Goal: Task Accomplishment & Management: Complete application form

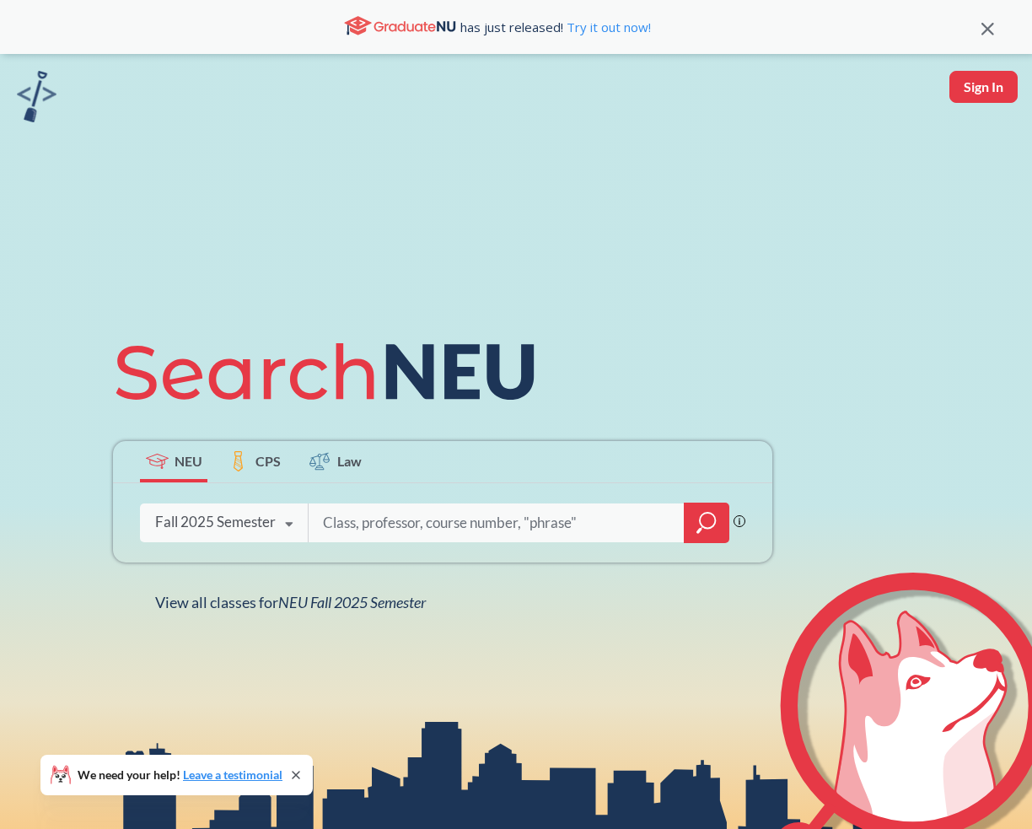
click at [408, 536] on input "search" at bounding box center [496, 522] width 351 height 35
type input "DS 4300"
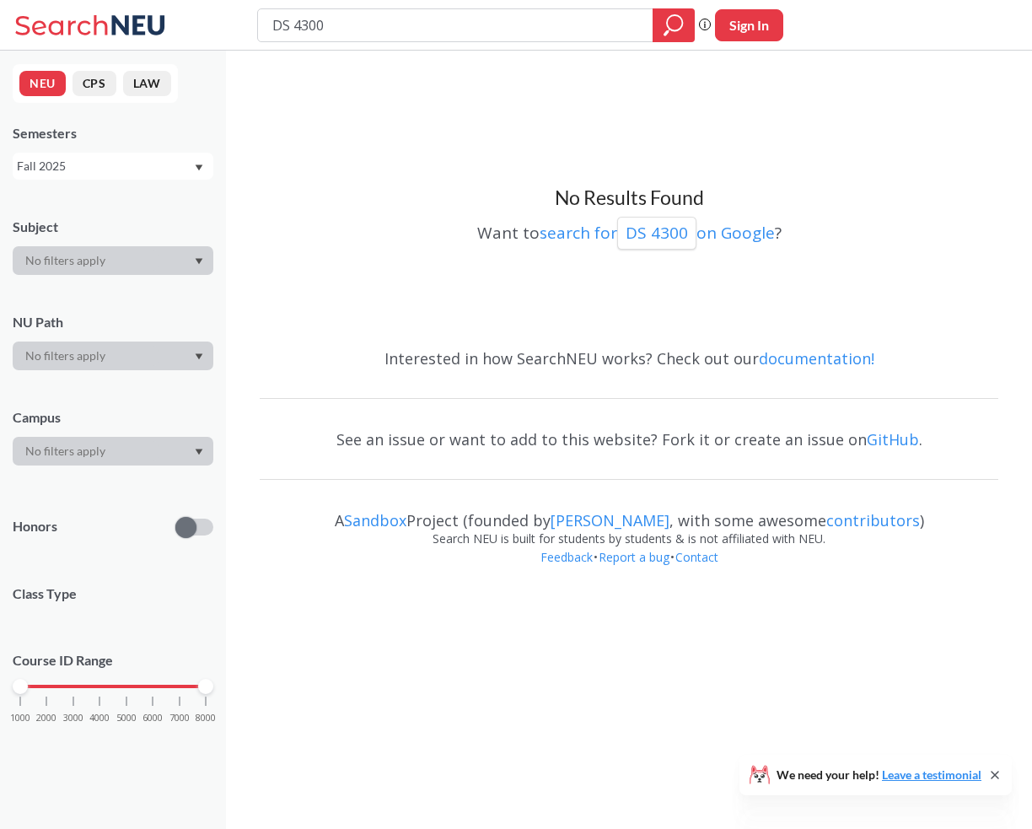
click at [379, 34] on input "DS 4300" at bounding box center [456, 25] width 370 height 29
click at [668, 232] on p "DS 4300" at bounding box center [656, 233] width 62 height 23
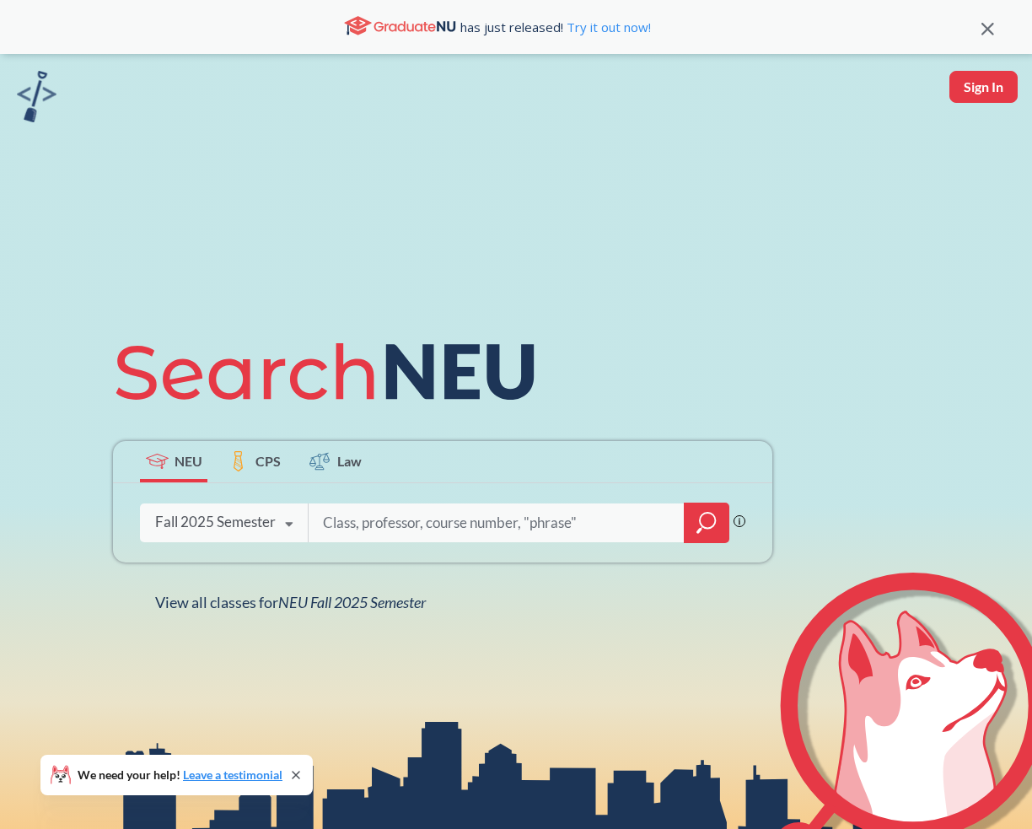
click at [375, 525] on input "search" at bounding box center [496, 522] width 351 height 35
type input "business statisticf"
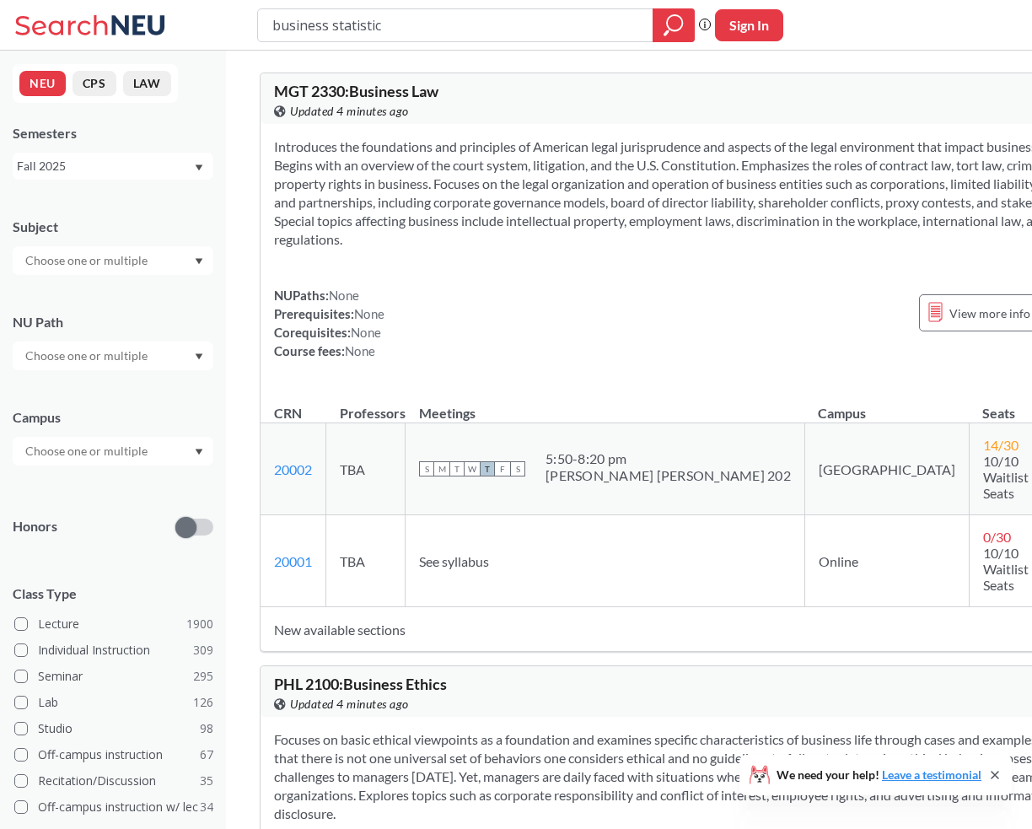
type input "business statistics"
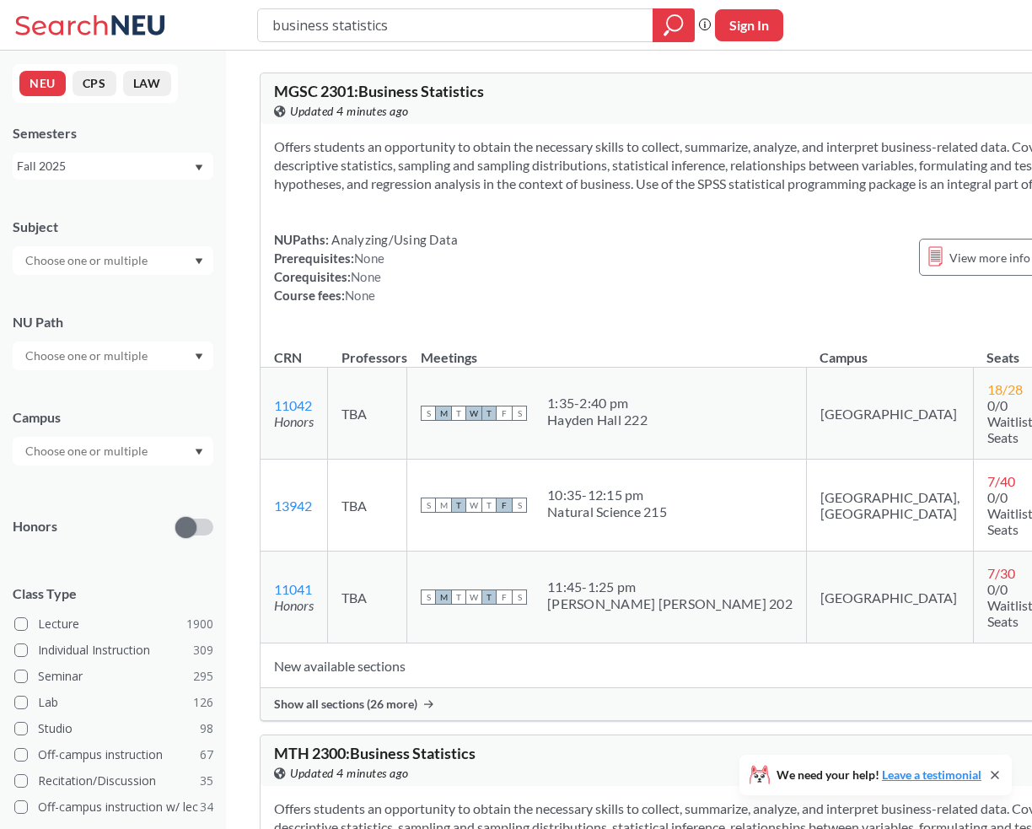
click at [366, 696] on span "Show all sections (26 more)" at bounding box center [345, 703] width 143 height 15
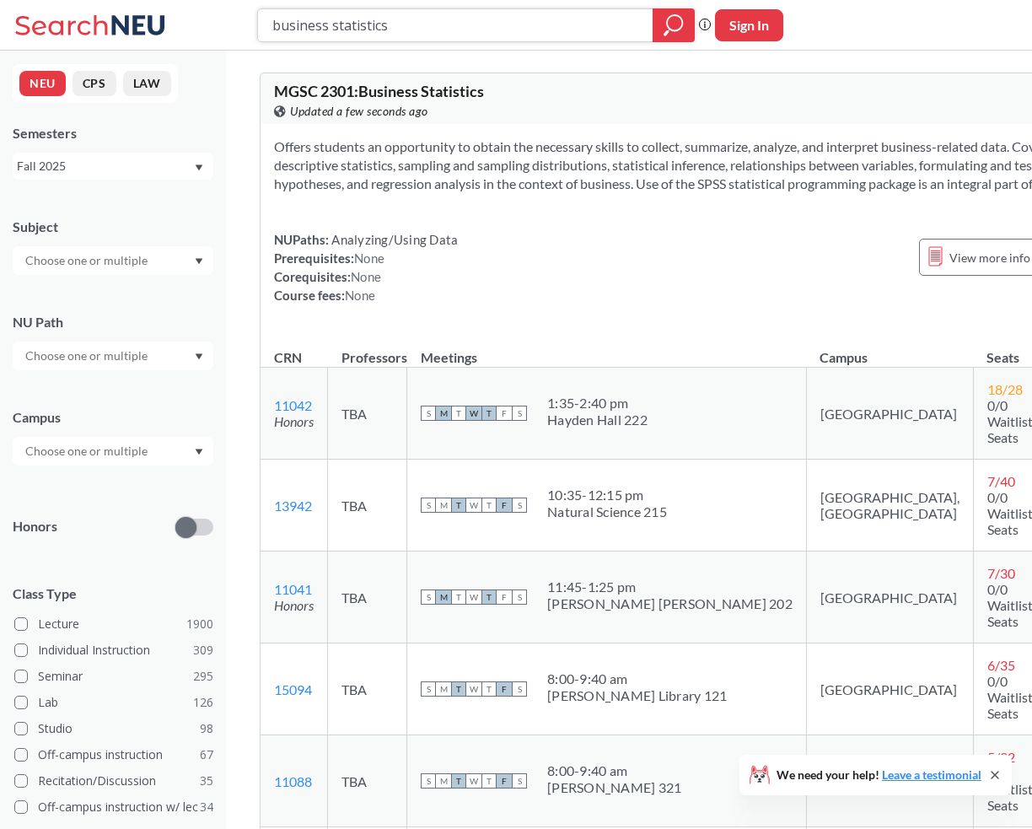
click at [556, 30] on input "business statistics" at bounding box center [456, 25] width 370 height 29
type input "web development"
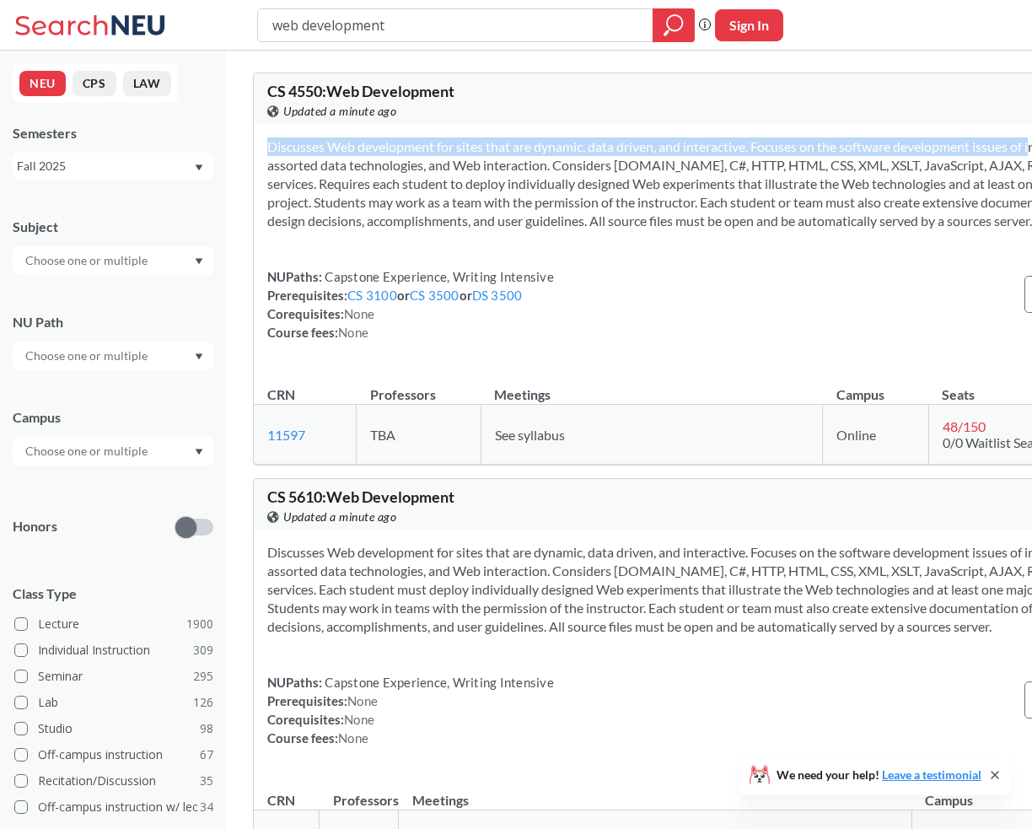
drag, startPoint x: 387, startPoint y: 159, endPoint x: 359, endPoint y: 273, distance: 117.2
click at [359, 274] on div "Discusses Web development for sites that are dynamic, data driven, and interact…" at bounding box center [742, 246] width 976 height 244
click at [359, 273] on div "Discusses Web development for sites that are dynamic, data driven, and interact…" at bounding box center [742, 246] width 976 height 244
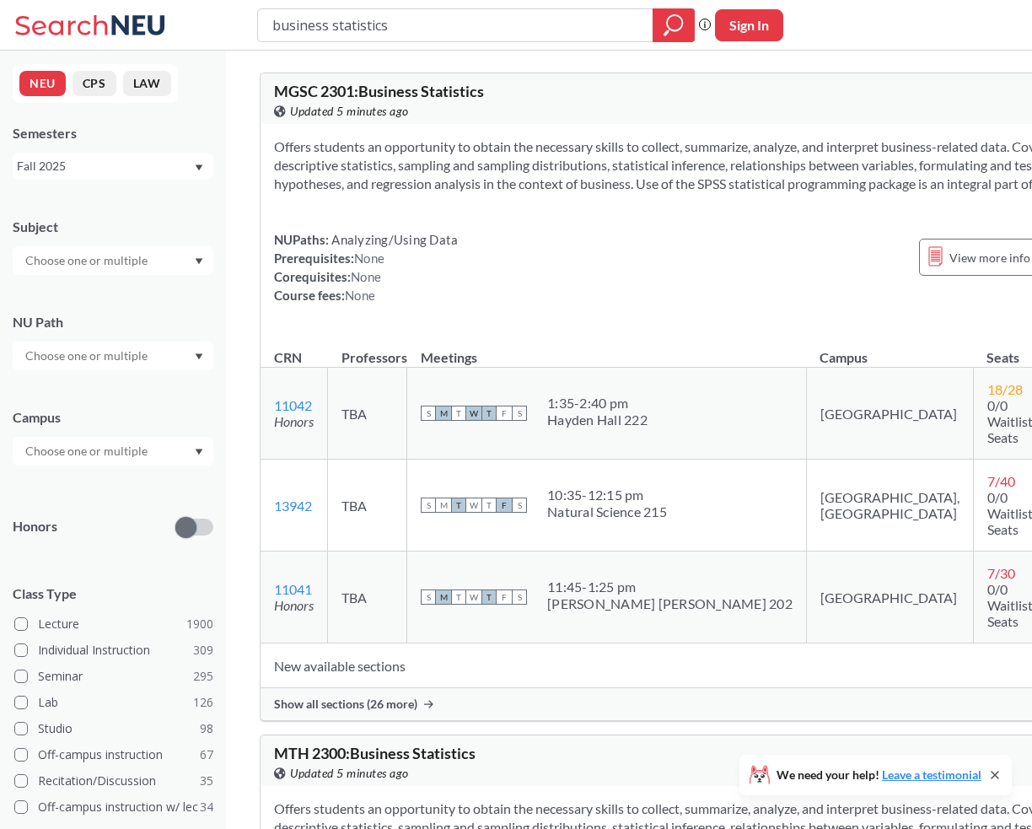
click at [405, 688] on div "Show all sections (26 more)" at bounding box center [692, 704] width 864 height 32
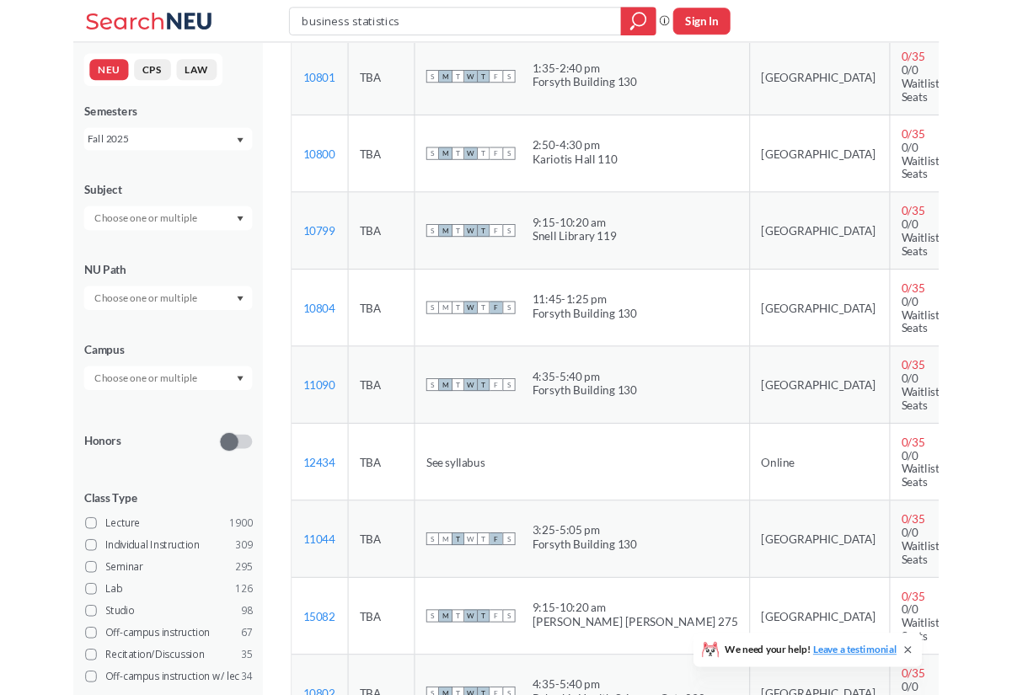
scroll to position [1785, 0]
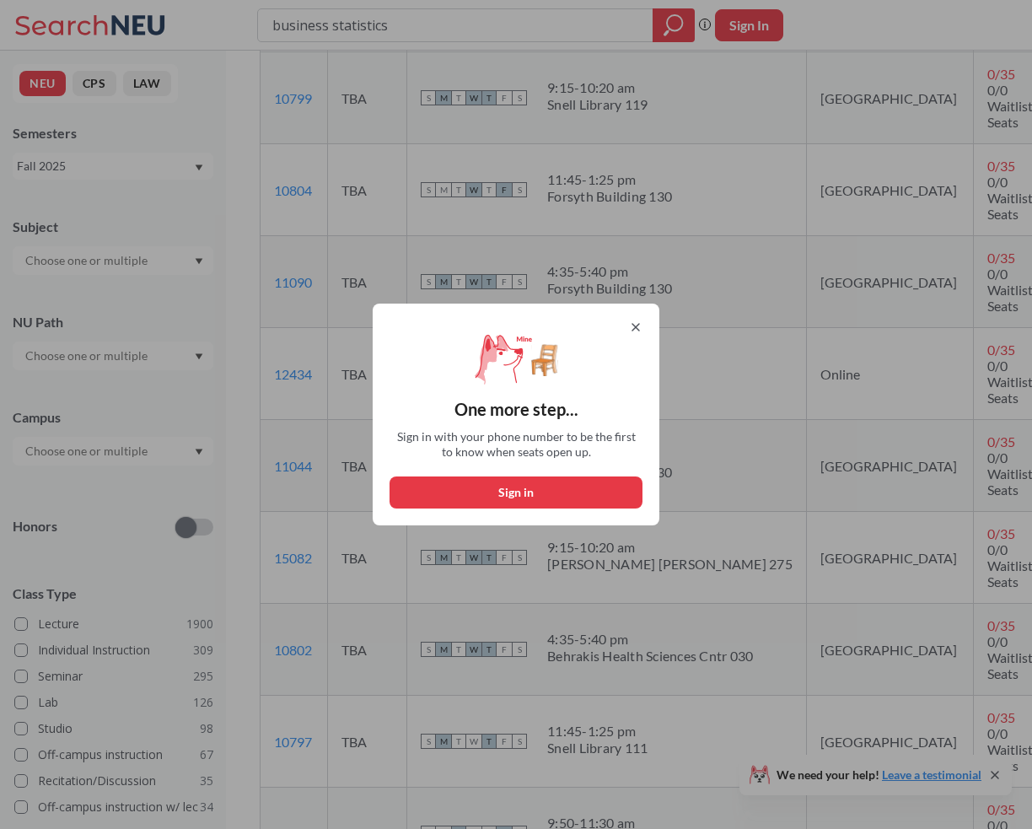
click at [634, 323] on icon at bounding box center [635, 326] width 13 height 13
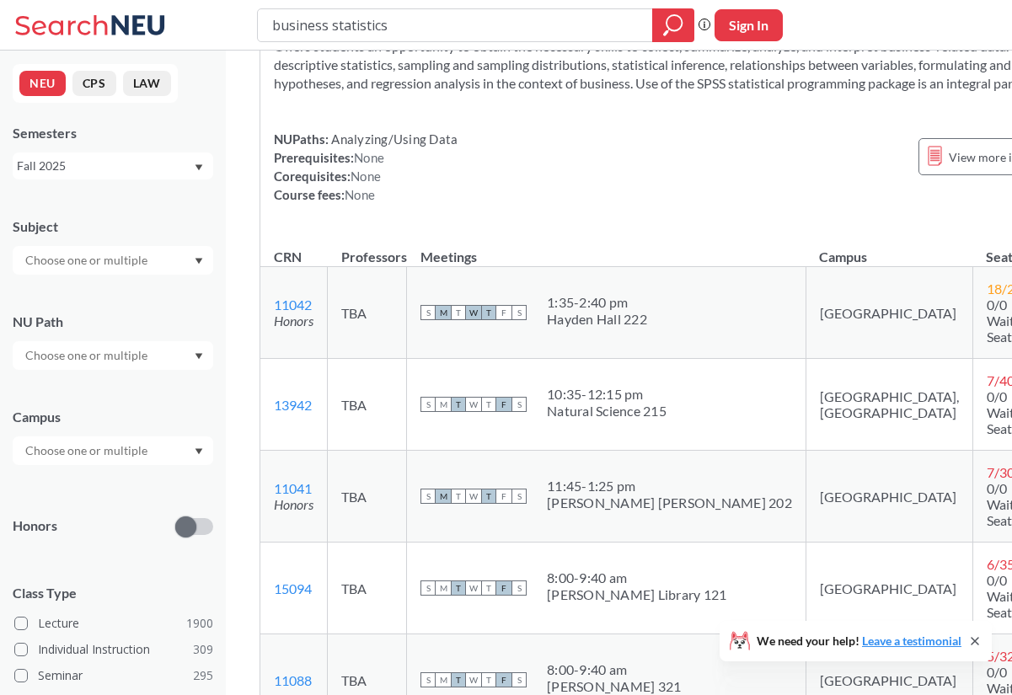
scroll to position [0, 0]
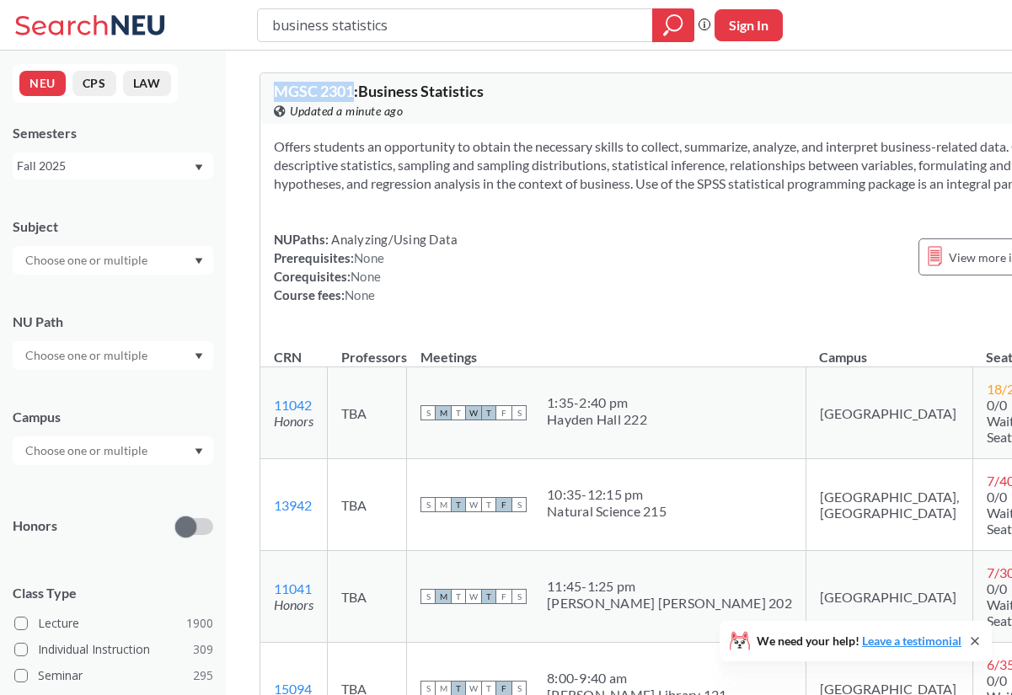
drag, startPoint x: 271, startPoint y: 95, endPoint x: 357, endPoint y: 93, distance: 85.2
click at [357, 93] on div "MGSC 2301 : Business Statistics View this course on Banner. Updated a minute ag…" at bounding box center [692, 98] width 864 height 51
copy span "MGSC 2301"
click at [638, 26] on input "business statistics" at bounding box center [456, 25] width 370 height 29
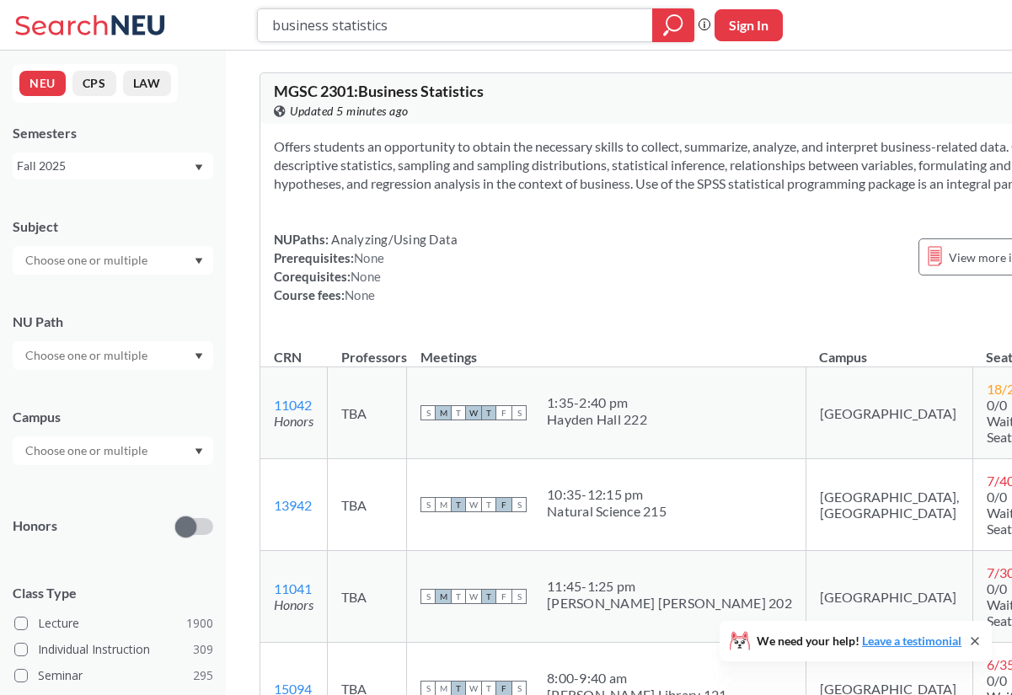
click at [638, 26] on input "business statistics" at bounding box center [456, 25] width 370 height 29
paste input "MISM 2301"
type input "MISM 2301"
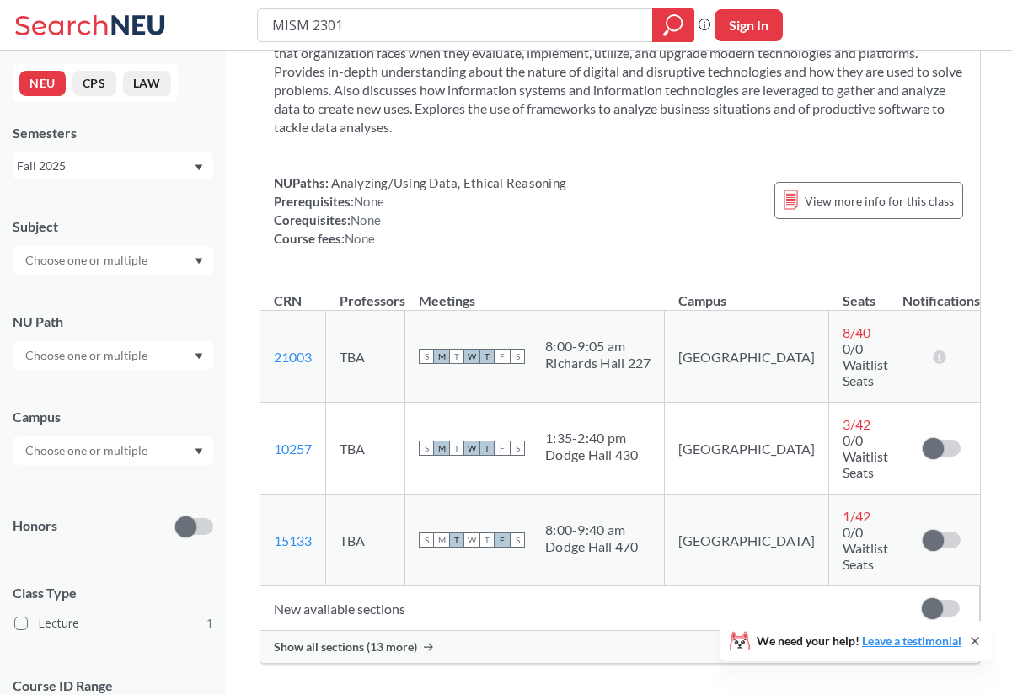
scroll to position [164, 0]
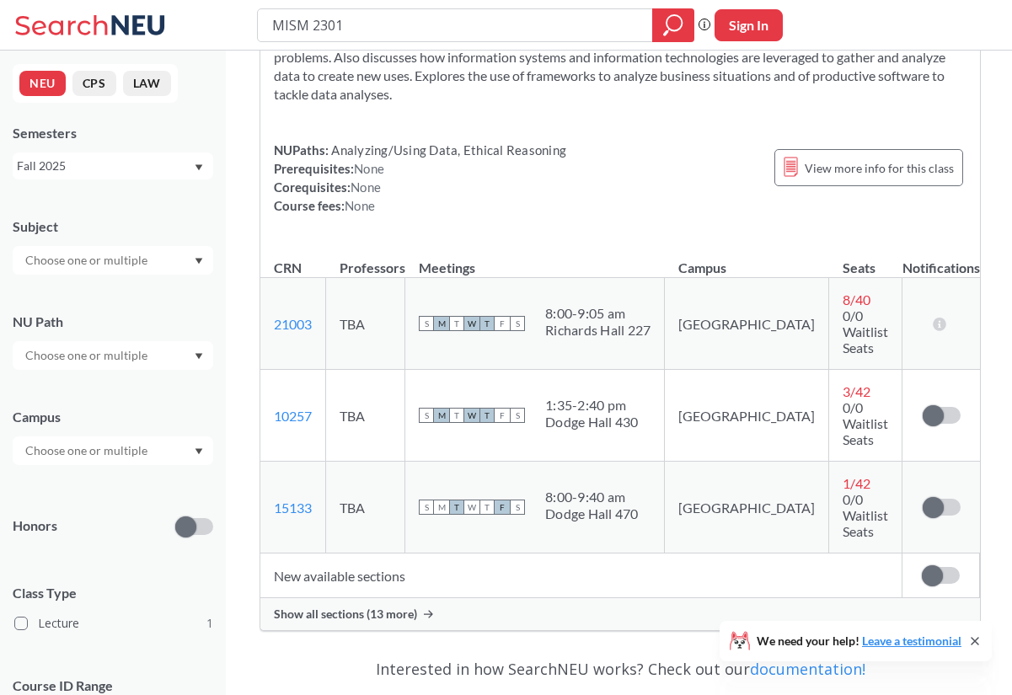
click at [298, 599] on div "Show all sections (13 more)" at bounding box center [620, 615] width 720 height 32
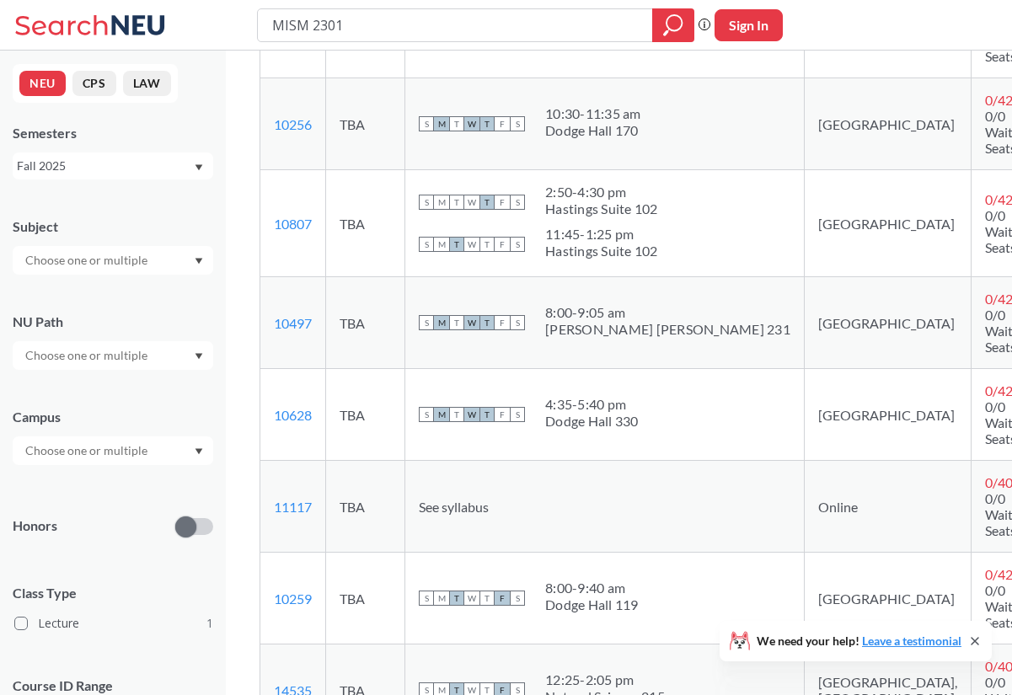
scroll to position [685, 0]
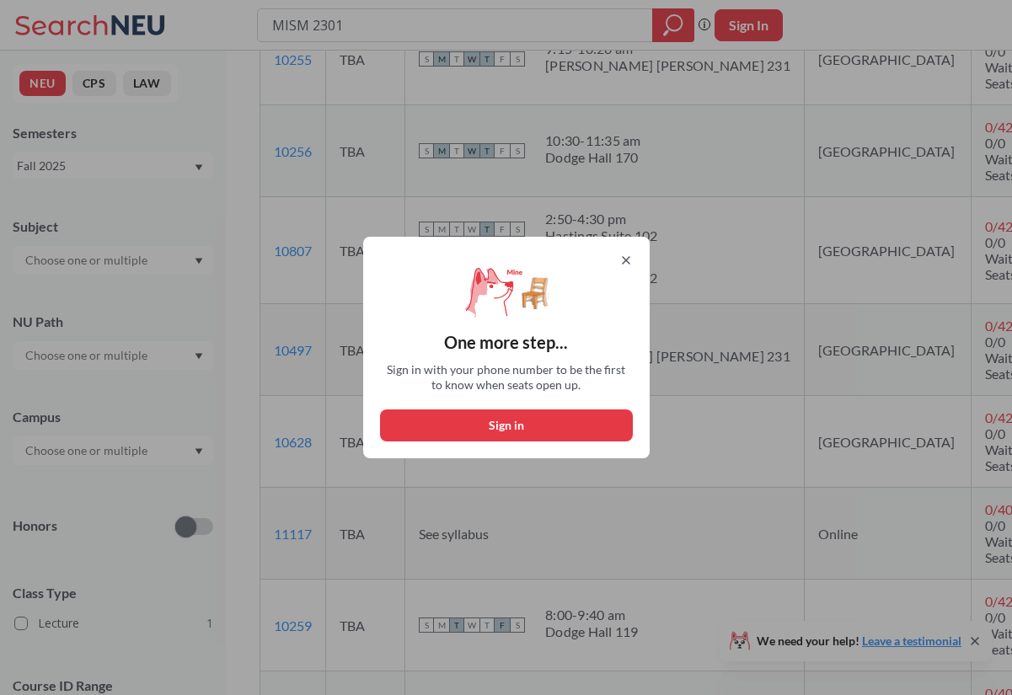
click at [588, 428] on button "Sign in" at bounding box center [506, 426] width 253 height 32
select select "US"
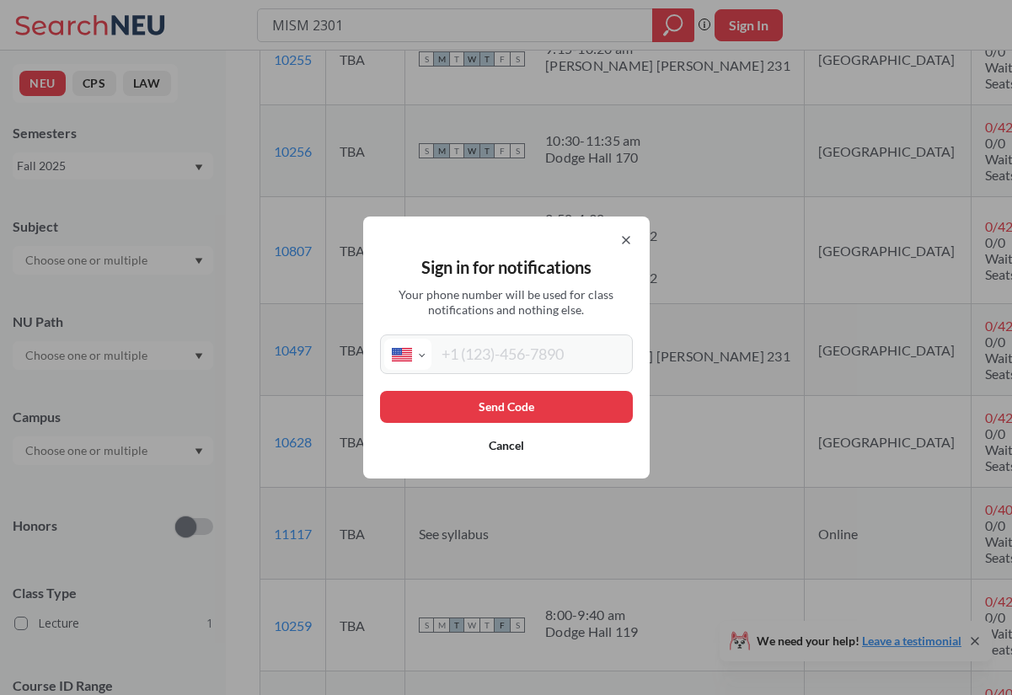
click at [513, 357] on input "tel" at bounding box center [530, 354] width 197 height 31
type input "[PHONE_NUMBER]"
click at [513, 400] on button "Send Code" at bounding box center [506, 407] width 253 height 32
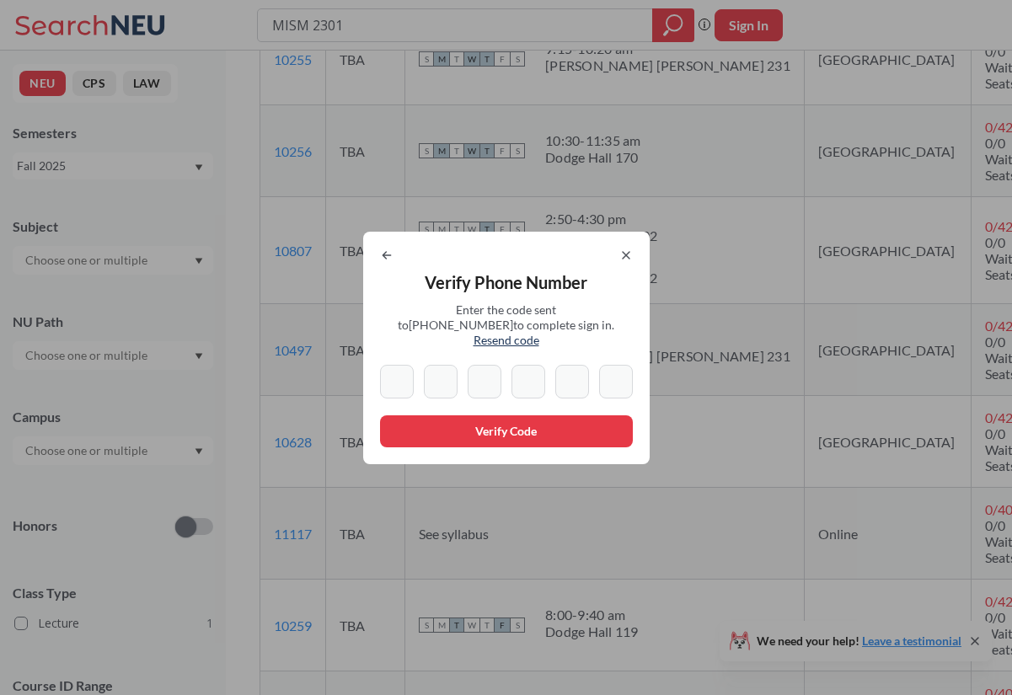
paste input "2"
type input "2"
click at [454, 422] on button "Verify Code" at bounding box center [506, 432] width 253 height 32
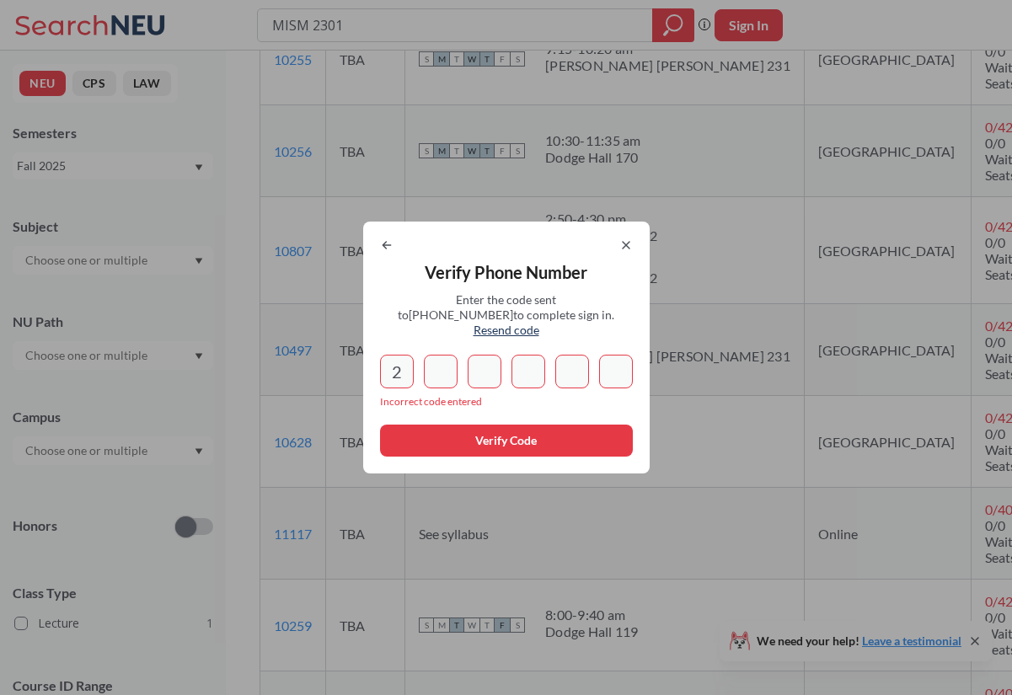
click at [406, 373] on input "2" at bounding box center [397, 372] width 34 height 34
click at [430, 367] on input at bounding box center [441, 372] width 34 height 34
type input "2"
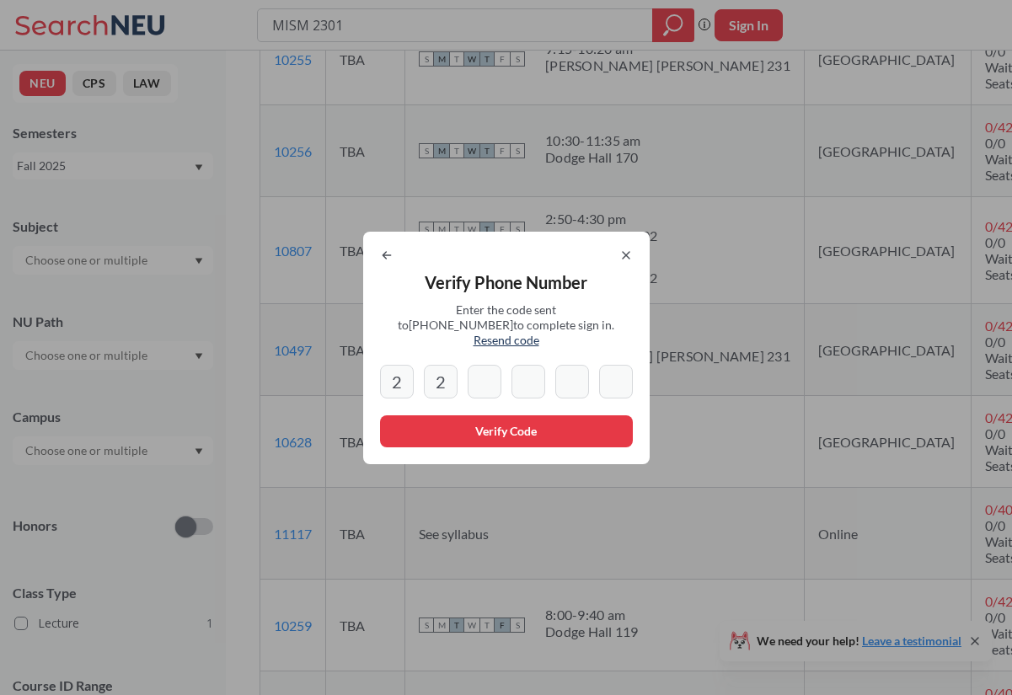
type input "8"
click at [442, 379] on input "2" at bounding box center [441, 382] width 34 height 34
click at [490, 380] on input "8" at bounding box center [485, 382] width 34 height 34
click at [440, 369] on input "2" at bounding box center [441, 382] width 34 height 34
click at [437, 369] on input "2" at bounding box center [441, 382] width 34 height 34
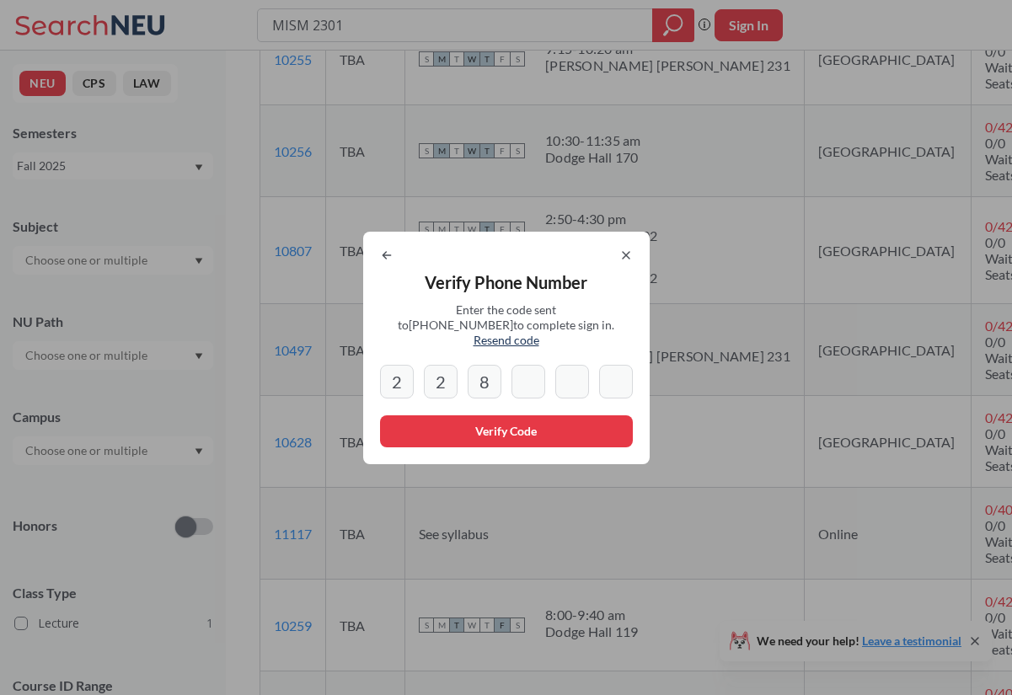
type input "2"
type input "8"
click at [380, 254] on div "Verify Phone Number Enter the code sent to [PHONE_NUMBER] to complete sign in. …" at bounding box center [506, 348] width 287 height 233
click at [380, 259] on icon at bounding box center [386, 255] width 13 height 13
select select "US"
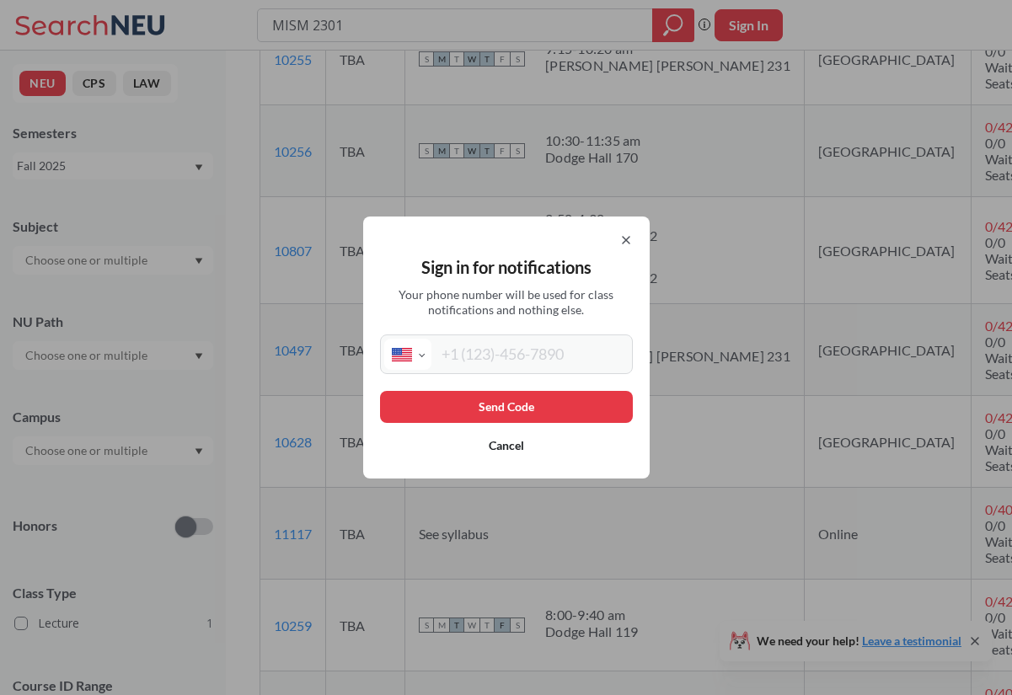
click at [485, 369] on input "tel" at bounding box center [530, 354] width 197 height 31
type input "[PHONE_NUMBER]"
click at [476, 408] on button "Send Code" at bounding box center [506, 407] width 253 height 32
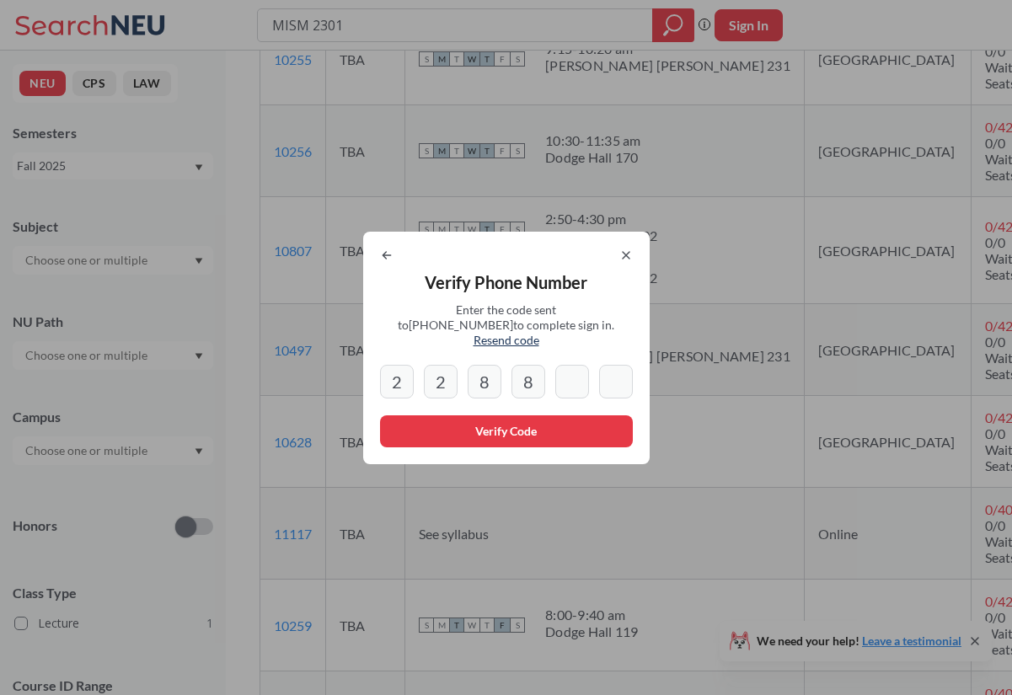
click at [536, 421] on button "Verify Code" at bounding box center [506, 432] width 253 height 32
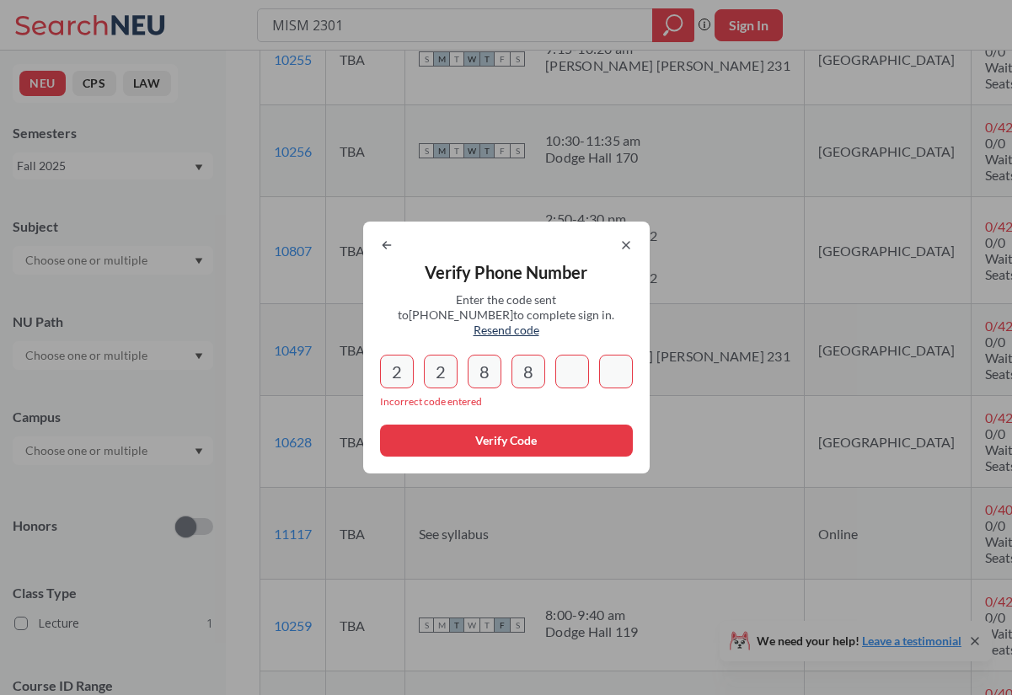
click at [551, 355] on div "2 2 8 8" at bounding box center [506, 372] width 253 height 34
click at [535, 362] on input "8" at bounding box center [529, 372] width 34 height 34
type input "8"
click at [437, 372] on input "2" at bounding box center [441, 372] width 34 height 34
click at [620, 252] on icon at bounding box center [626, 245] width 13 height 13
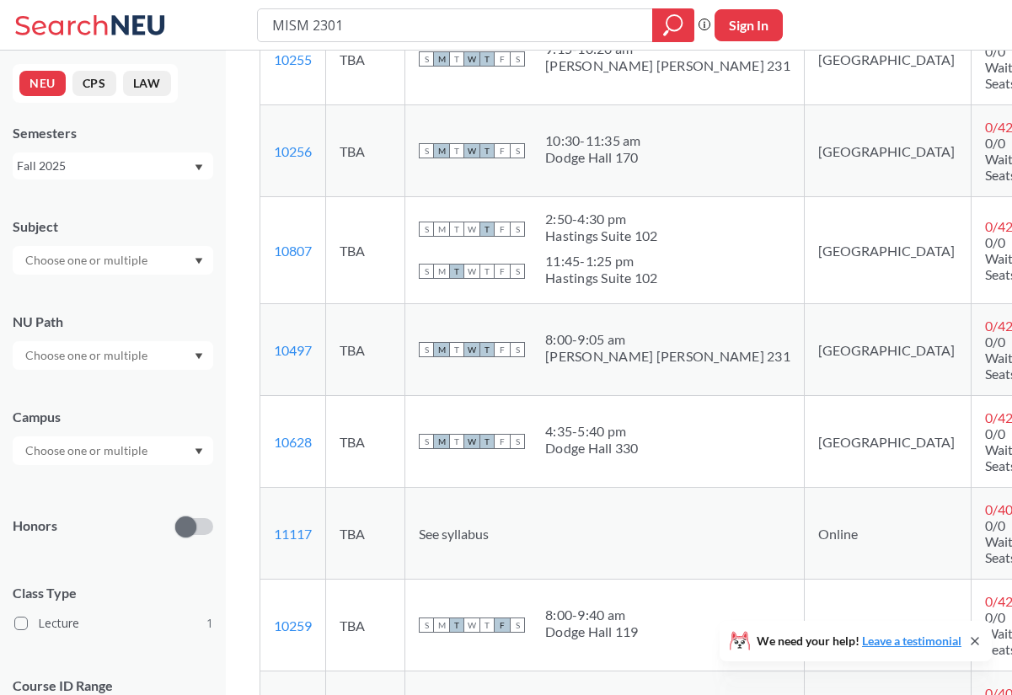
click at [765, 25] on button "Sign In" at bounding box center [749, 25] width 68 height 32
select select "US"
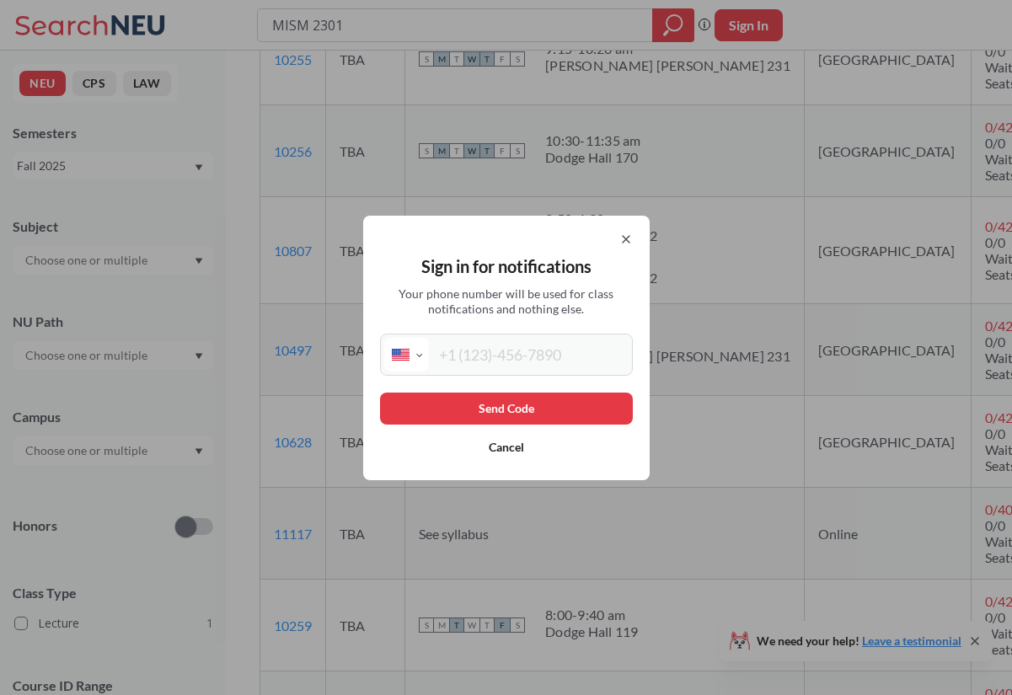
click at [628, 233] on icon at bounding box center [626, 239] width 13 height 13
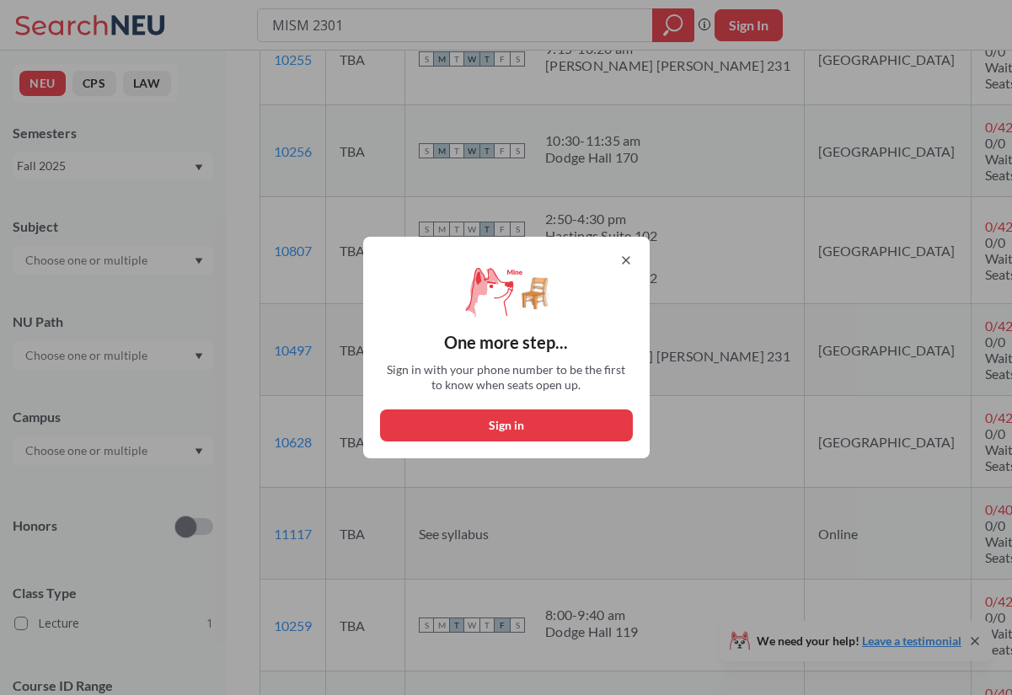
click at [542, 422] on button "Sign in" at bounding box center [506, 426] width 253 height 32
select select "US"
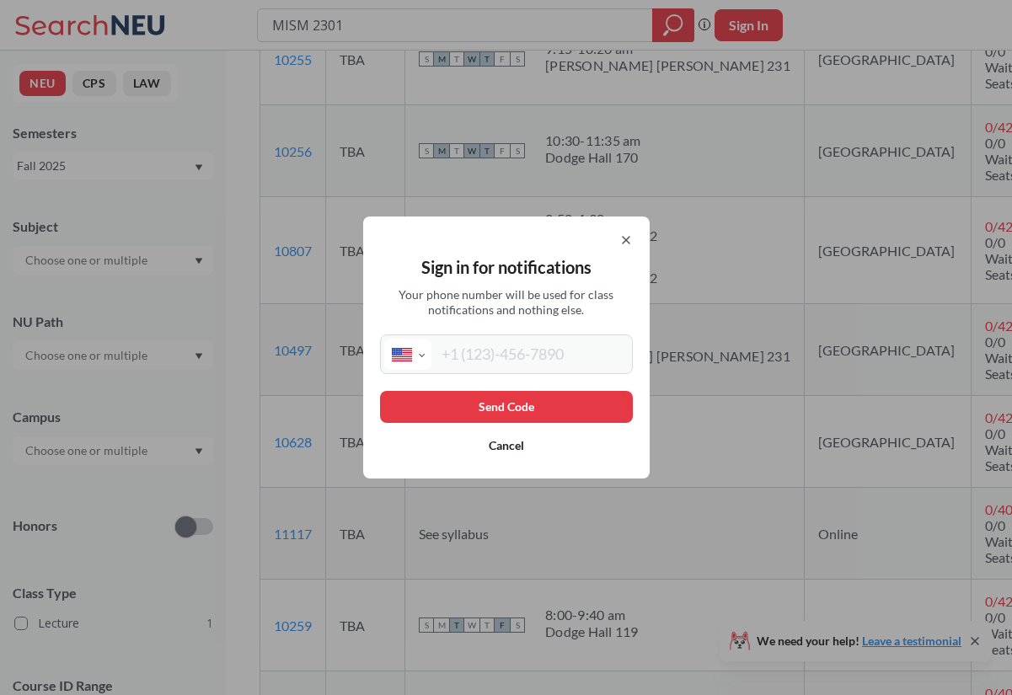
click at [532, 358] on input "tel" at bounding box center [530, 354] width 197 height 31
type input "[PHONE_NUMBER]"
click at [506, 418] on button "Send Code" at bounding box center [506, 407] width 253 height 32
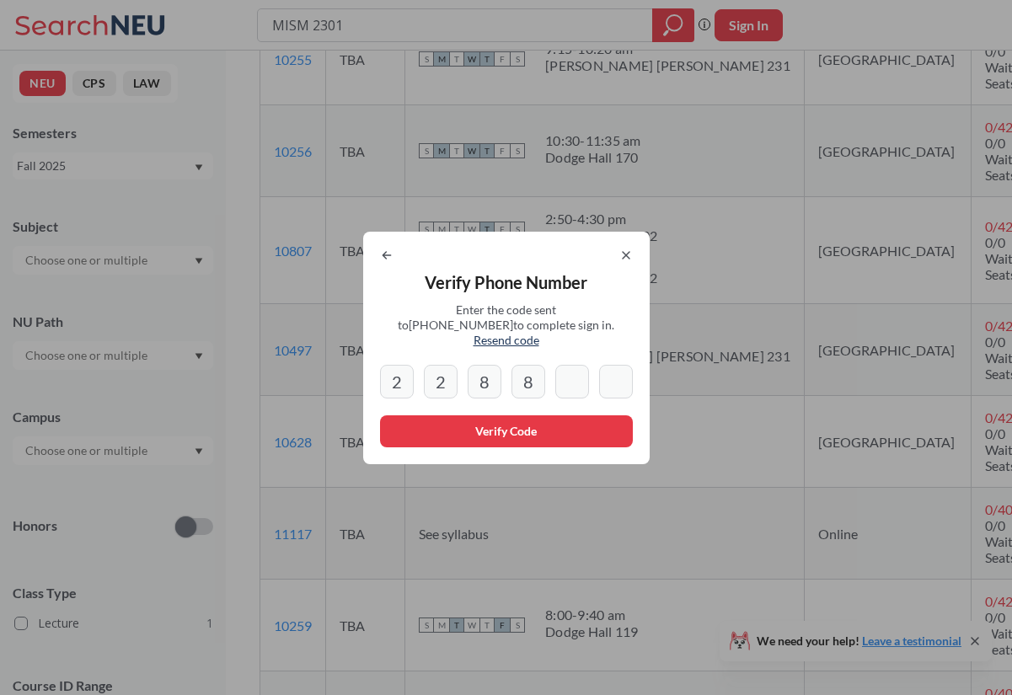
click at [577, 374] on input at bounding box center [573, 382] width 34 height 34
type input "4"
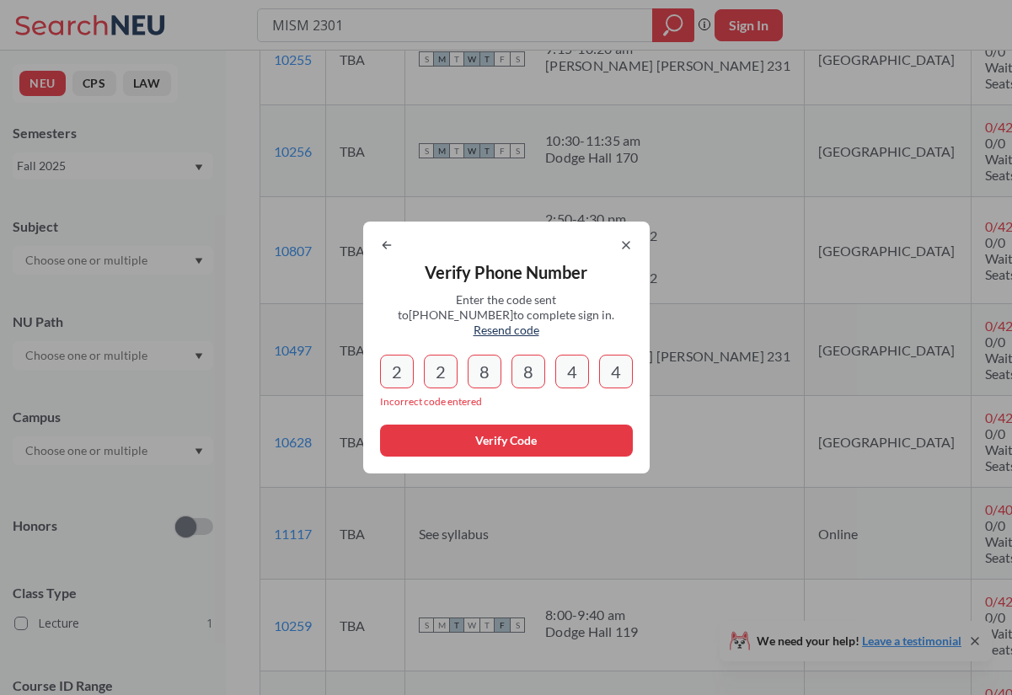
drag, startPoint x: 626, startPoint y: 362, endPoint x: 369, endPoint y: 351, distance: 257.4
click at [369, 351] on div "Verify Phone Number Enter the code sent to [PHONE_NUMBER] to complete sign in. …" at bounding box center [506, 348] width 287 height 252
type input "4"
click at [399, 374] on input "2" at bounding box center [397, 372] width 34 height 34
drag, startPoint x: 453, startPoint y: 371, endPoint x: 417, endPoint y: 369, distance: 35.4
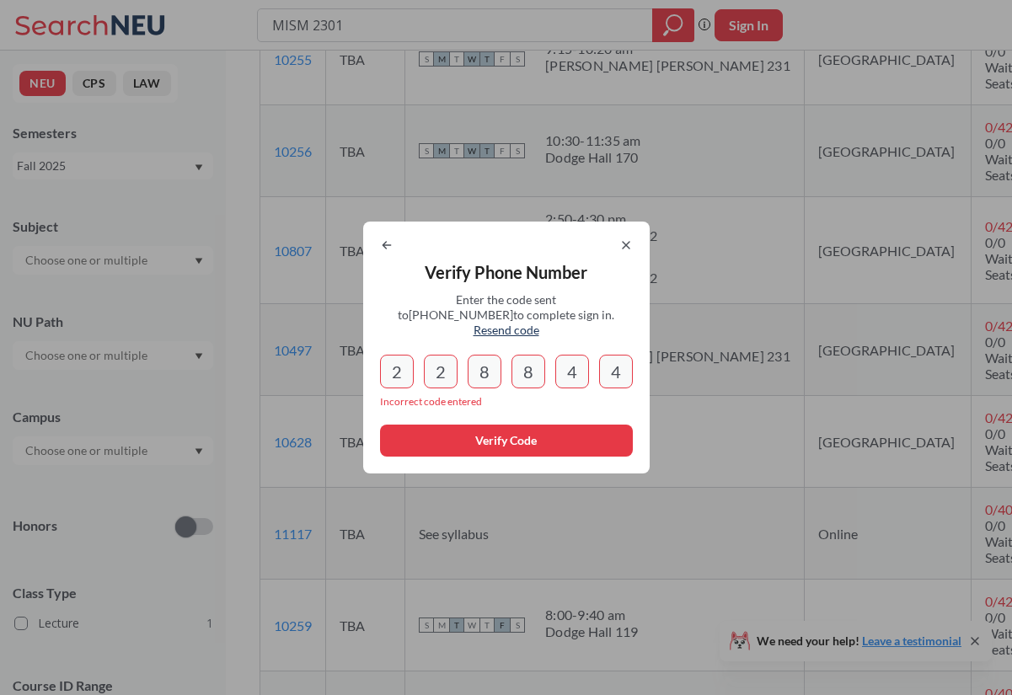
click at [417, 369] on div "2 2 8 8 4 4" at bounding box center [506, 372] width 253 height 34
type input "2"
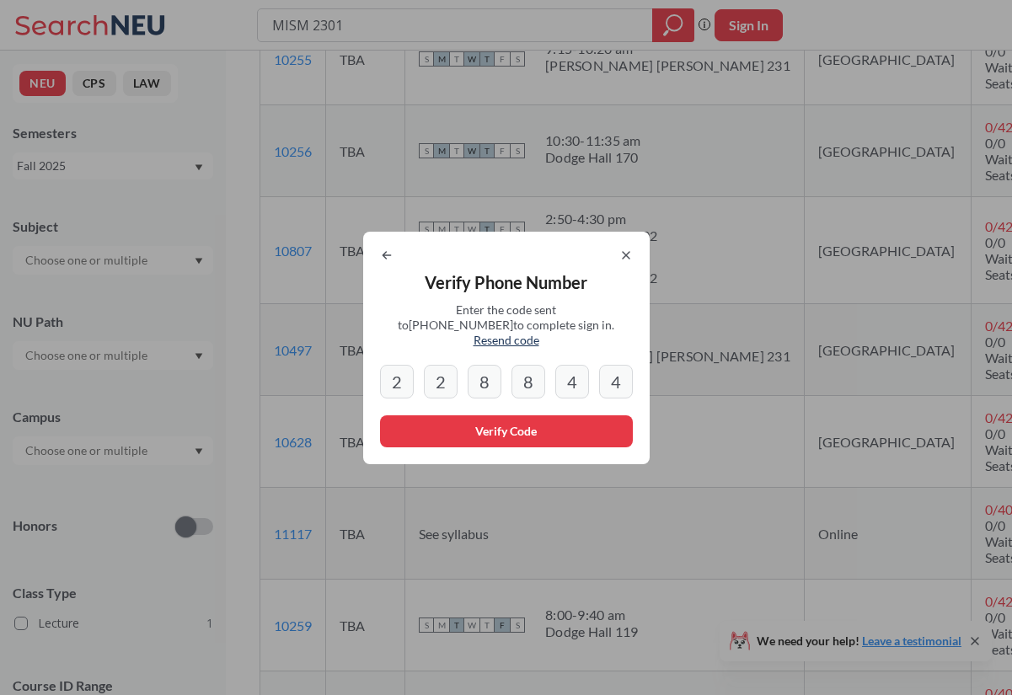
click at [375, 262] on div "Verify Phone Number Enter the code sent to [PHONE_NUMBER] to complete sign in. …" at bounding box center [506, 348] width 287 height 233
click at [380, 261] on icon at bounding box center [386, 255] width 13 height 13
select select "US"
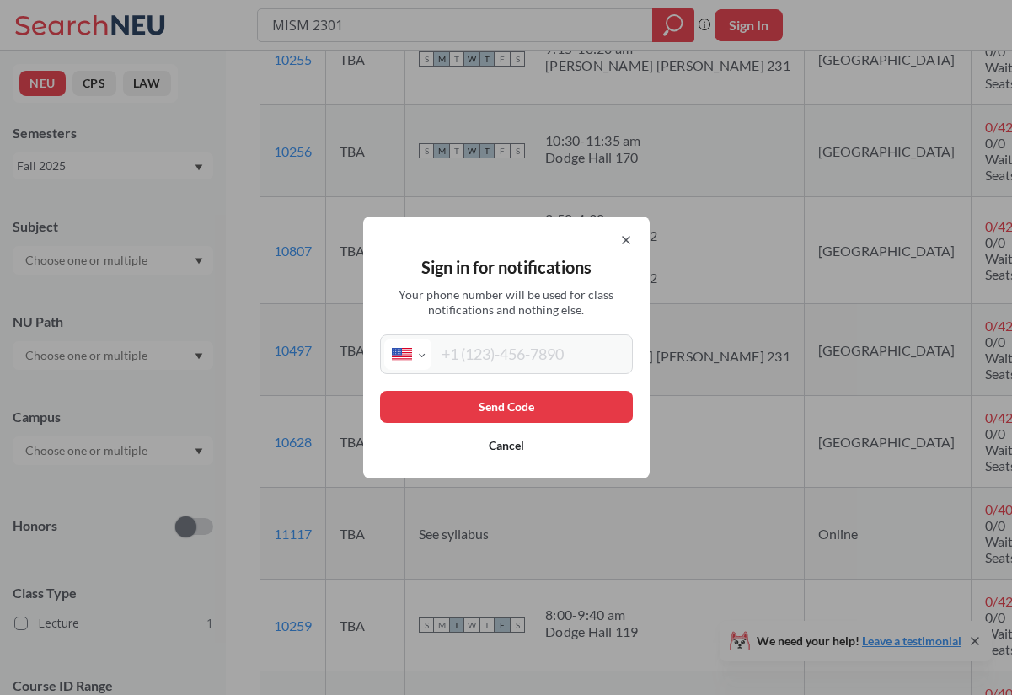
click at [635, 238] on div "Sign in for notifications Your phone number will be used for class notification…" at bounding box center [506, 348] width 287 height 262
click at [628, 233] on div "Sign in for notifications Your phone number will be used for class notification…" at bounding box center [506, 348] width 287 height 262
click at [633, 240] on div "Sign in for notifications Your phone number will be used for class notification…" at bounding box center [506, 348] width 287 height 262
click at [628, 239] on icon at bounding box center [626, 240] width 13 height 13
